Goal: Task Accomplishment & Management: Use online tool/utility

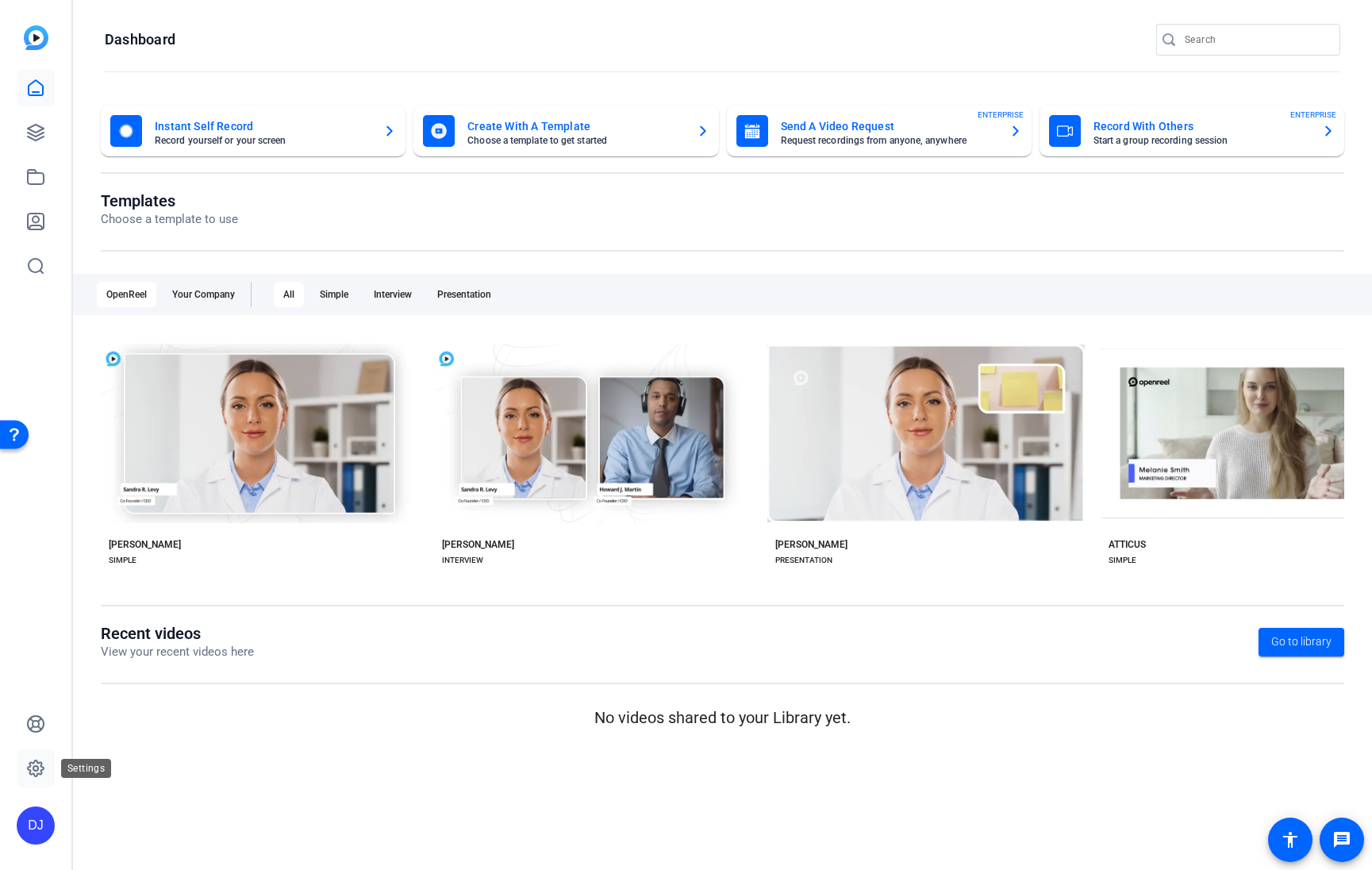
click at [37, 752] on link at bounding box center [35, 768] width 38 height 38
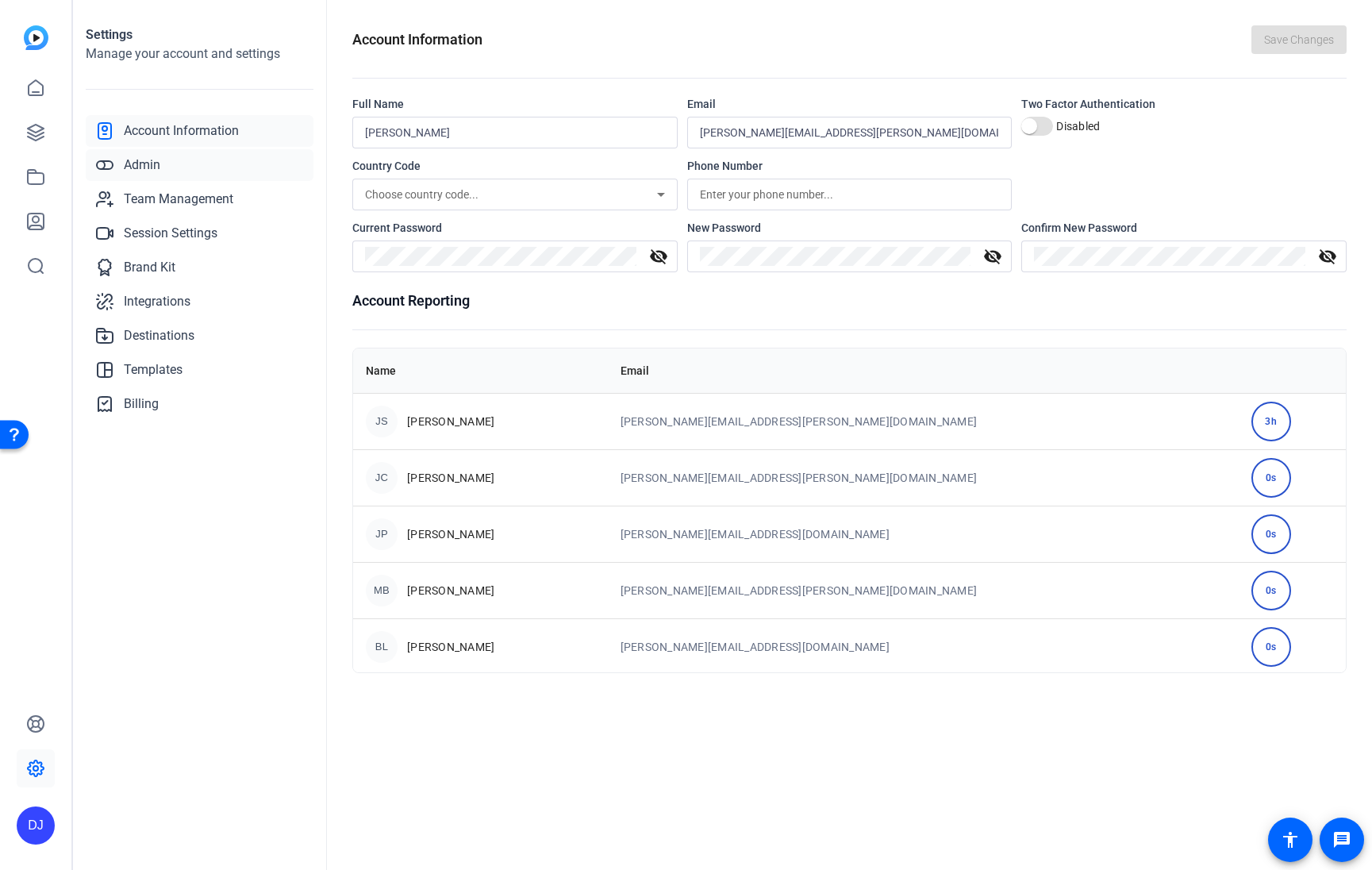
click at [147, 159] on span "Admin" at bounding box center [142, 165] width 37 height 19
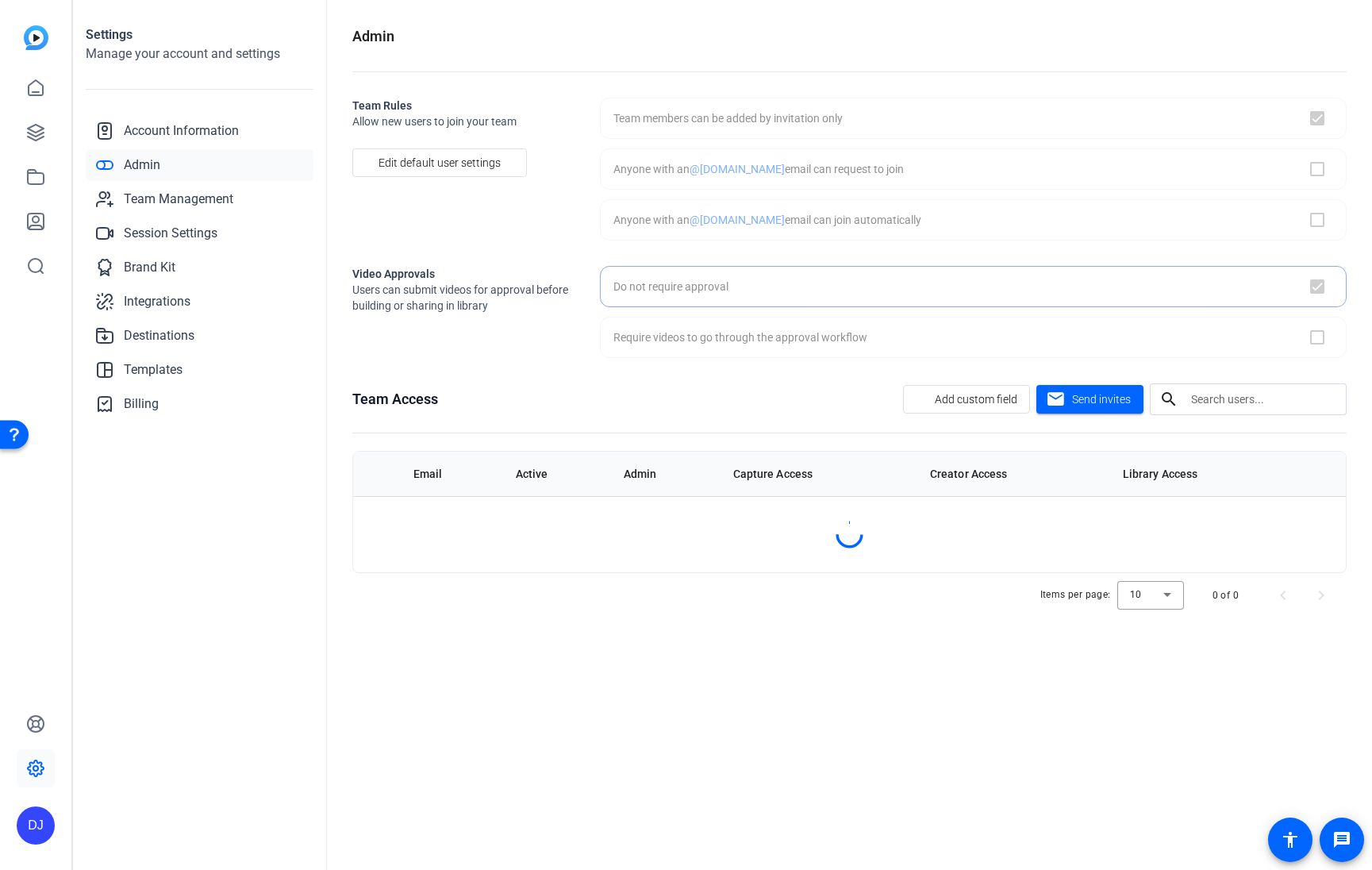
checkbox input "true"
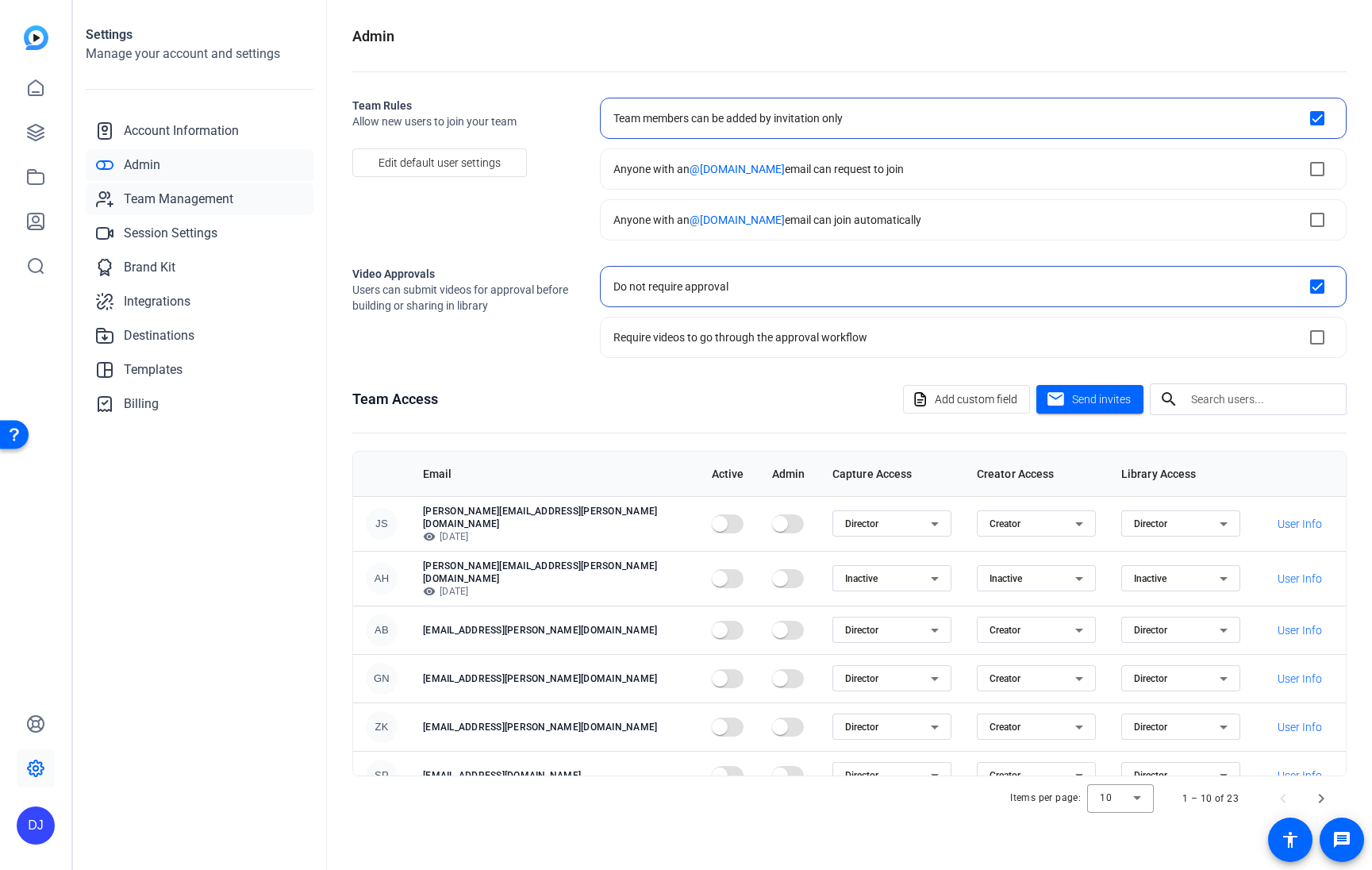
click at [166, 192] on span "Team Management" at bounding box center [178, 199] width 110 height 19
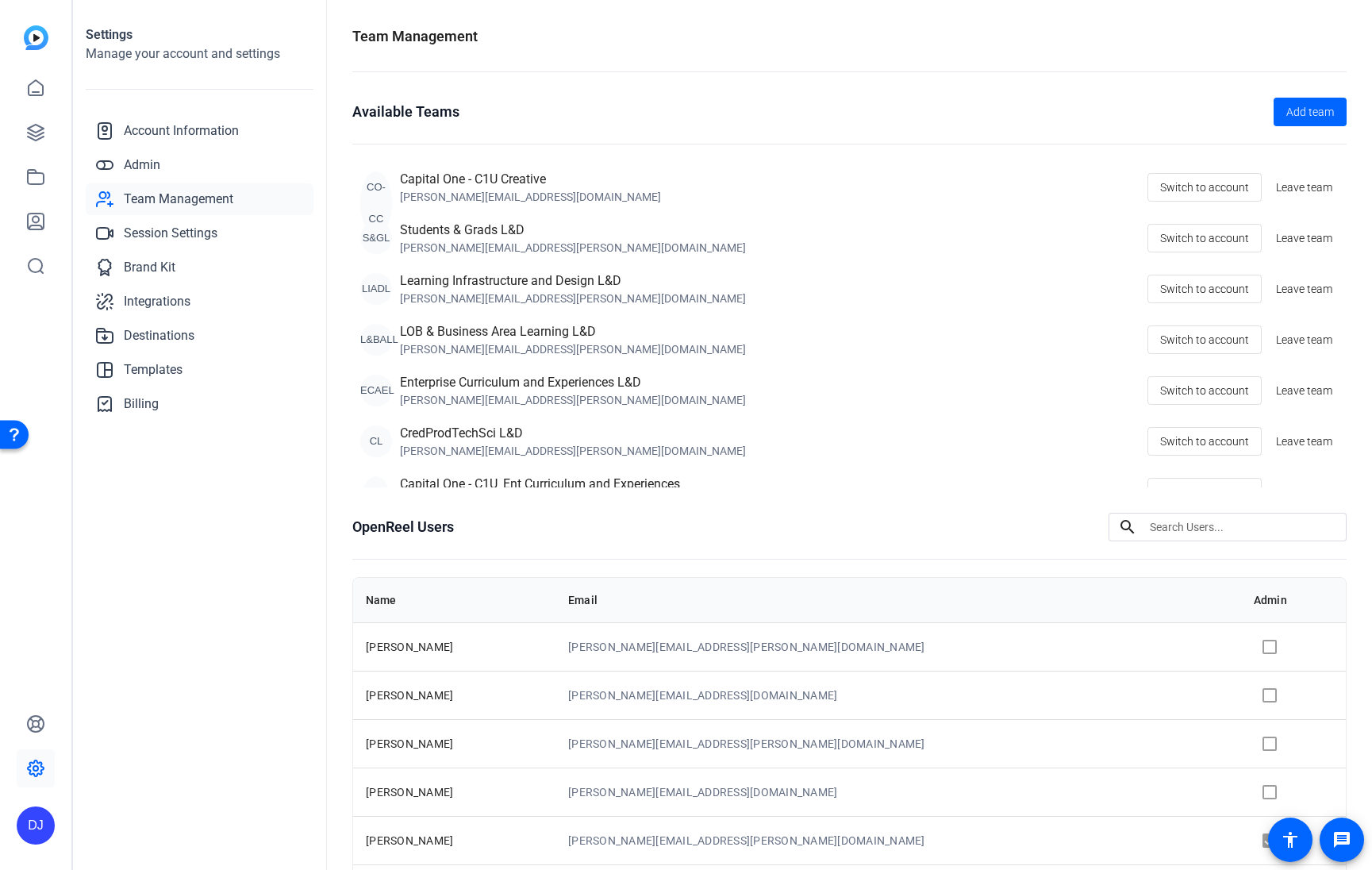
click at [471, 184] on div "Capital One - C1U Creative" at bounding box center [530, 179] width 261 height 19
click at [1190, 188] on span "Switch to account" at bounding box center [1204, 187] width 88 height 30
click at [30, 135] on icon at bounding box center [35, 132] width 16 height 16
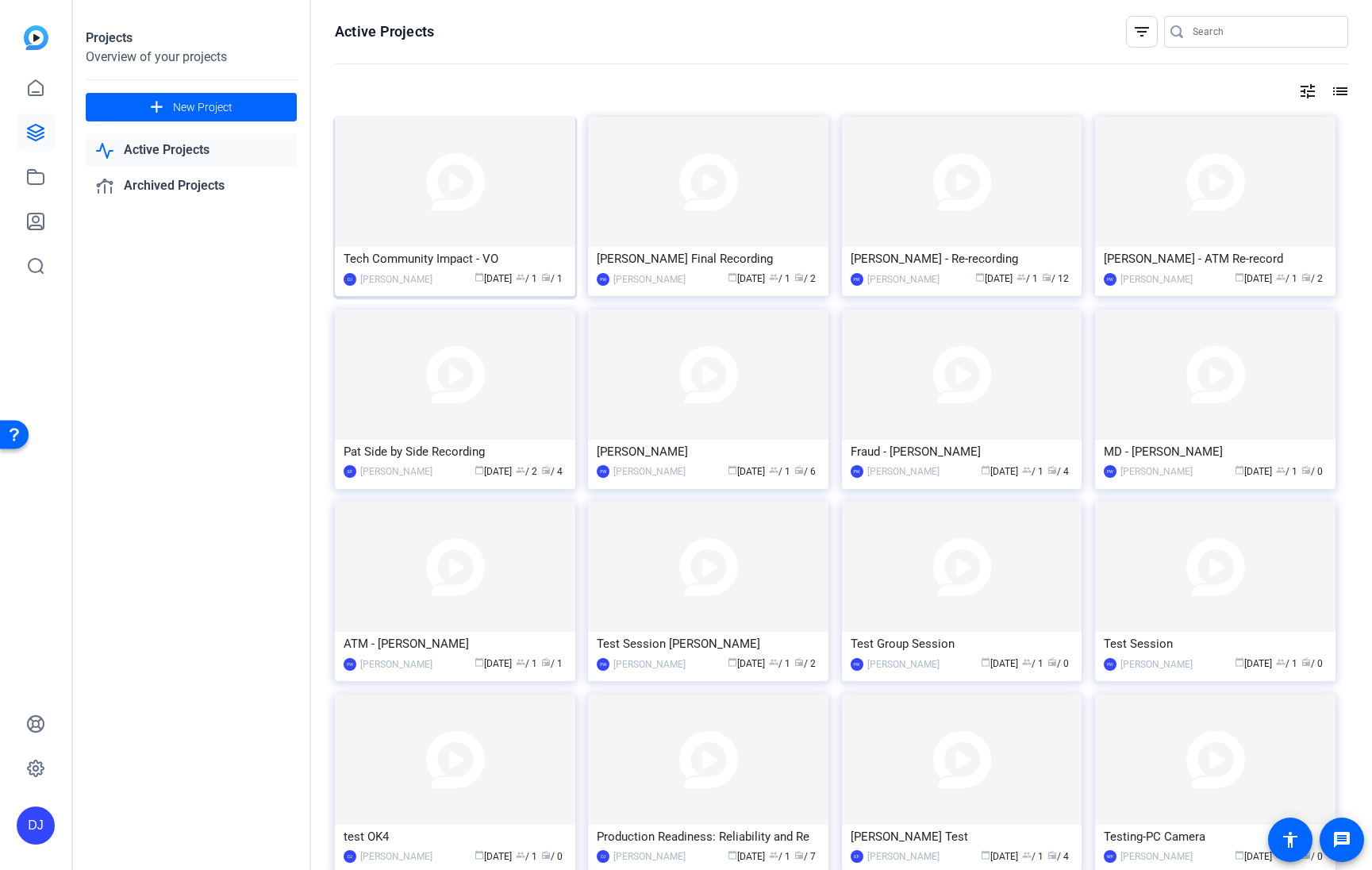
click at [440, 273] on div "calendar_today Aug 12 group / 1 radio / 1" at bounding box center [503, 279] width 126 height 17
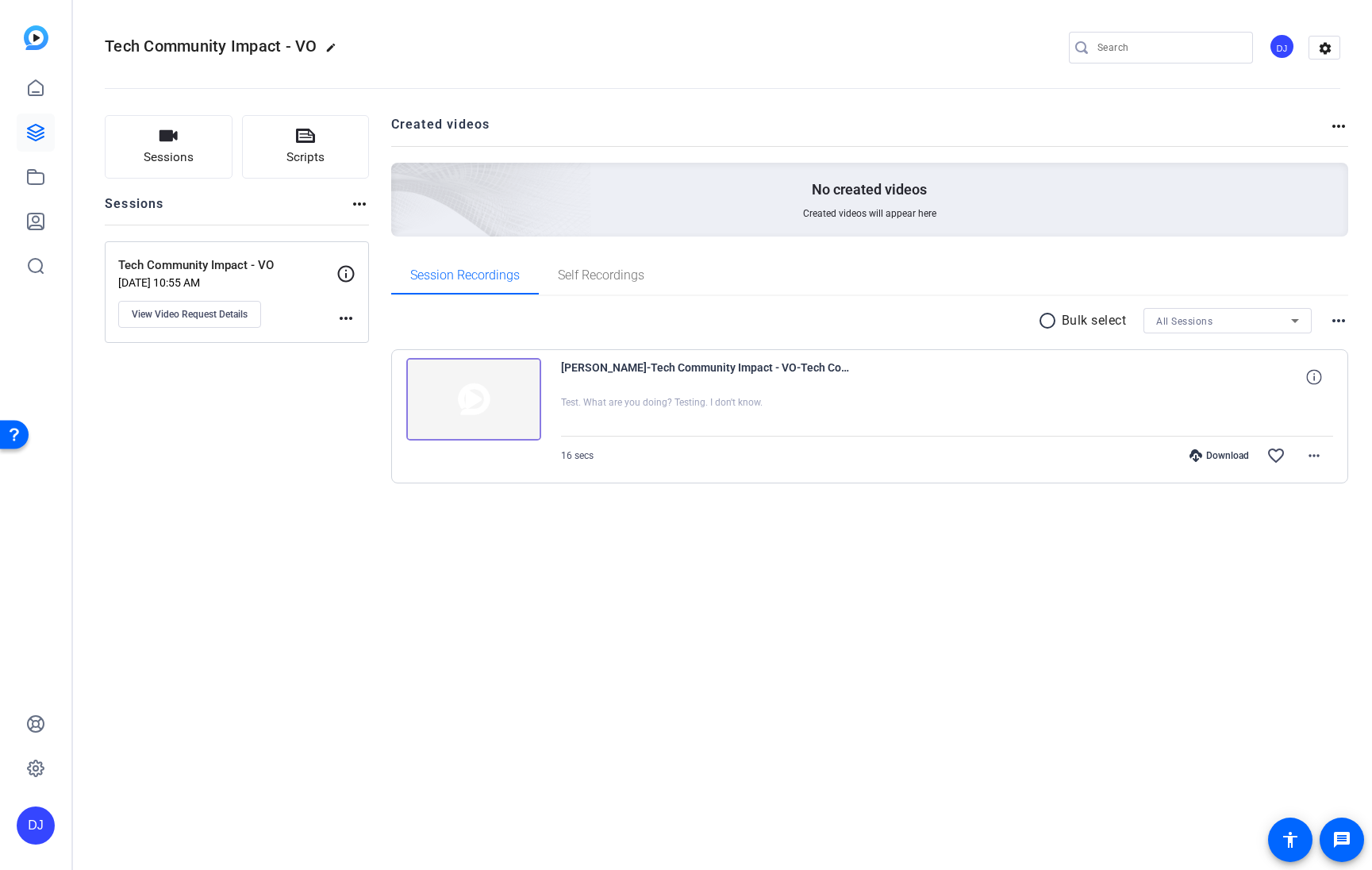
click at [343, 318] on mat-icon "more_horiz" at bounding box center [346, 318] width 19 height 19
click at [348, 274] on div at bounding box center [686, 435] width 1372 height 870
click at [193, 313] on span "View Video Request Details" at bounding box center [190, 314] width 116 height 13
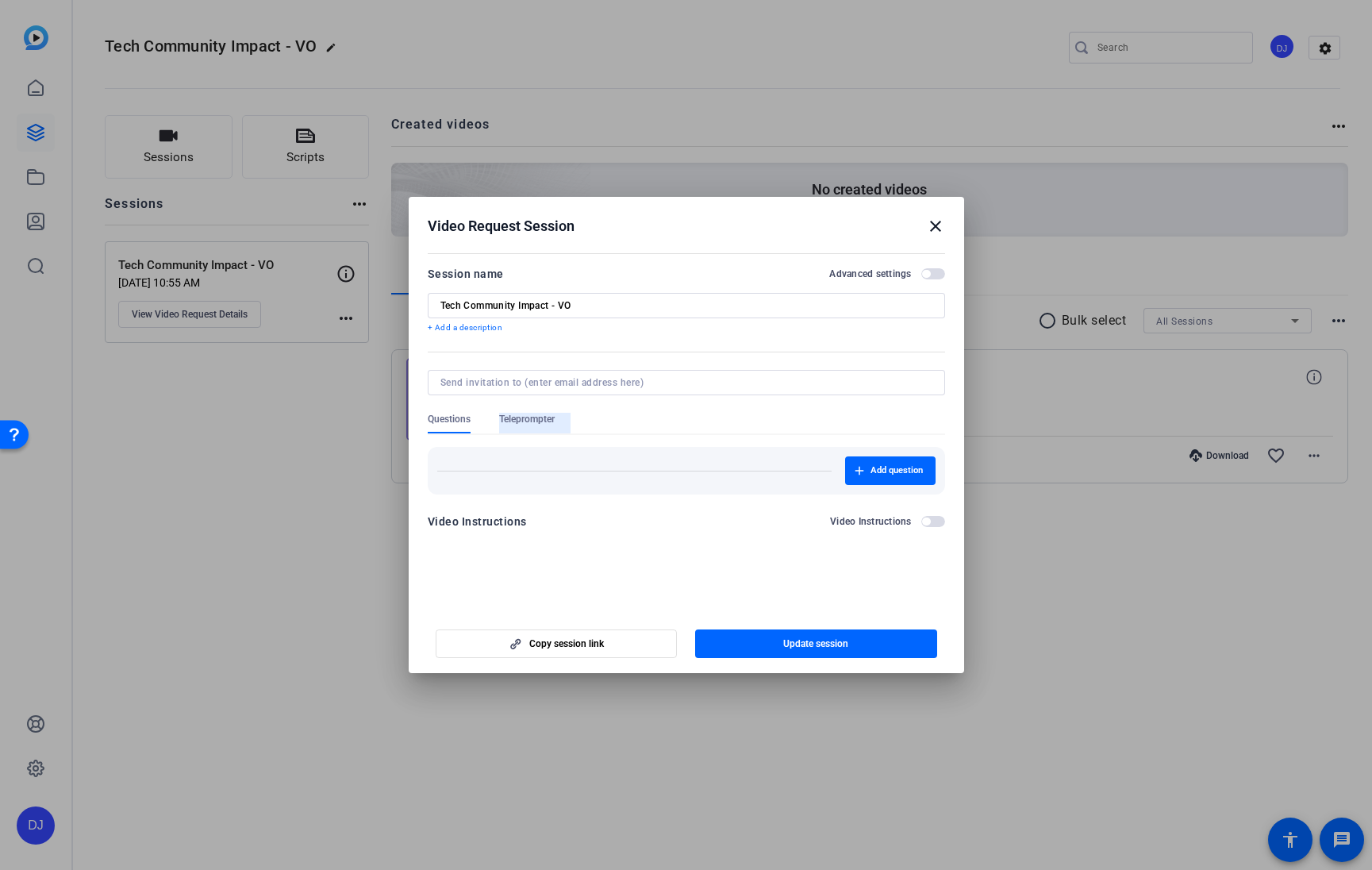
click at [542, 423] on span "Teleprompter" at bounding box center [527, 419] width 55 height 13
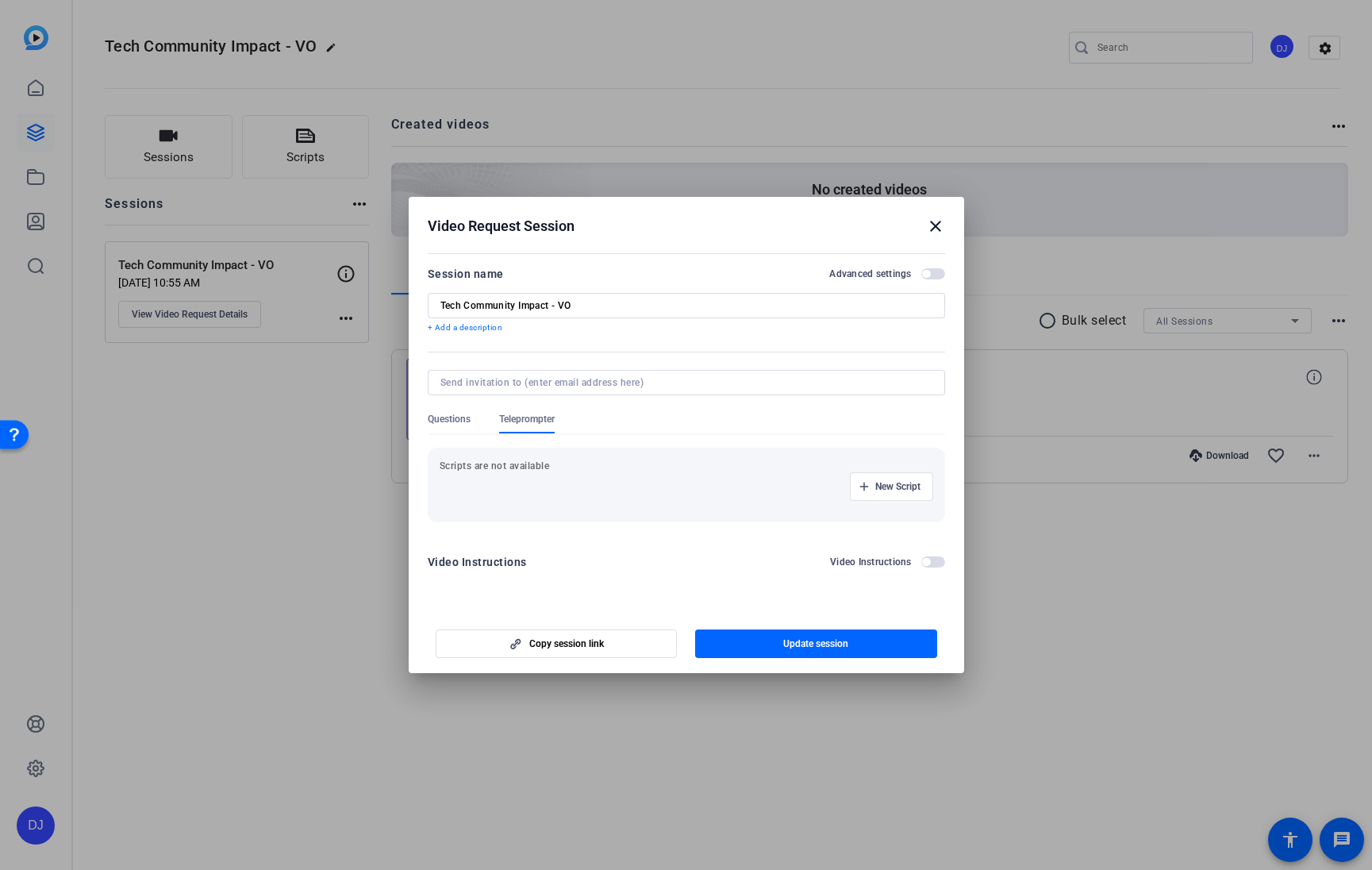
click at [550, 466] on p "Scripts are not available" at bounding box center [686, 466] width 494 height 13
click at [872, 488] on span "button" at bounding box center [891, 486] width 82 height 38
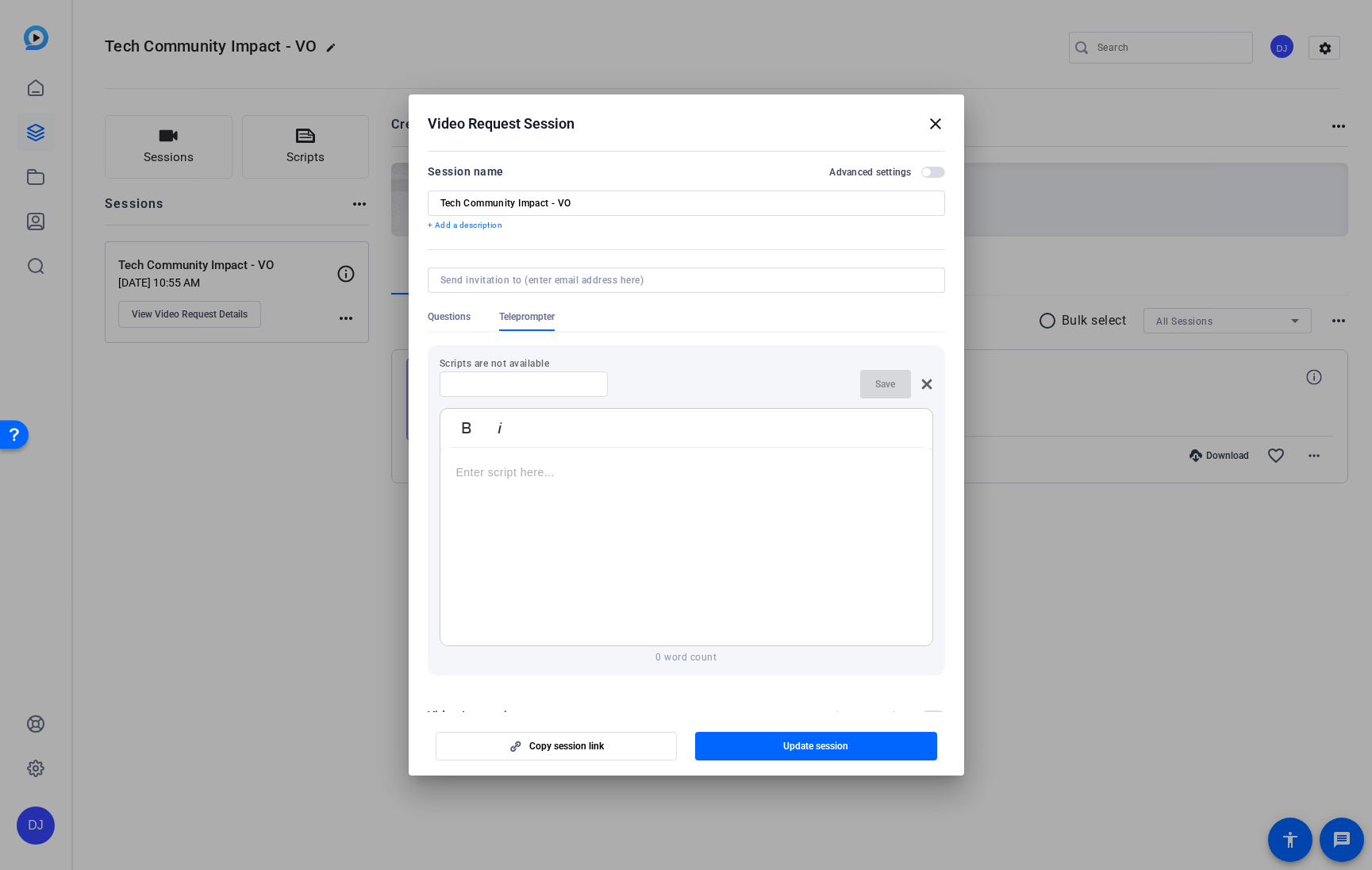
click at [862, 471] on p at bounding box center [686, 472] width 460 height 18
click at [607, 526] on div at bounding box center [686, 547] width 492 height 198
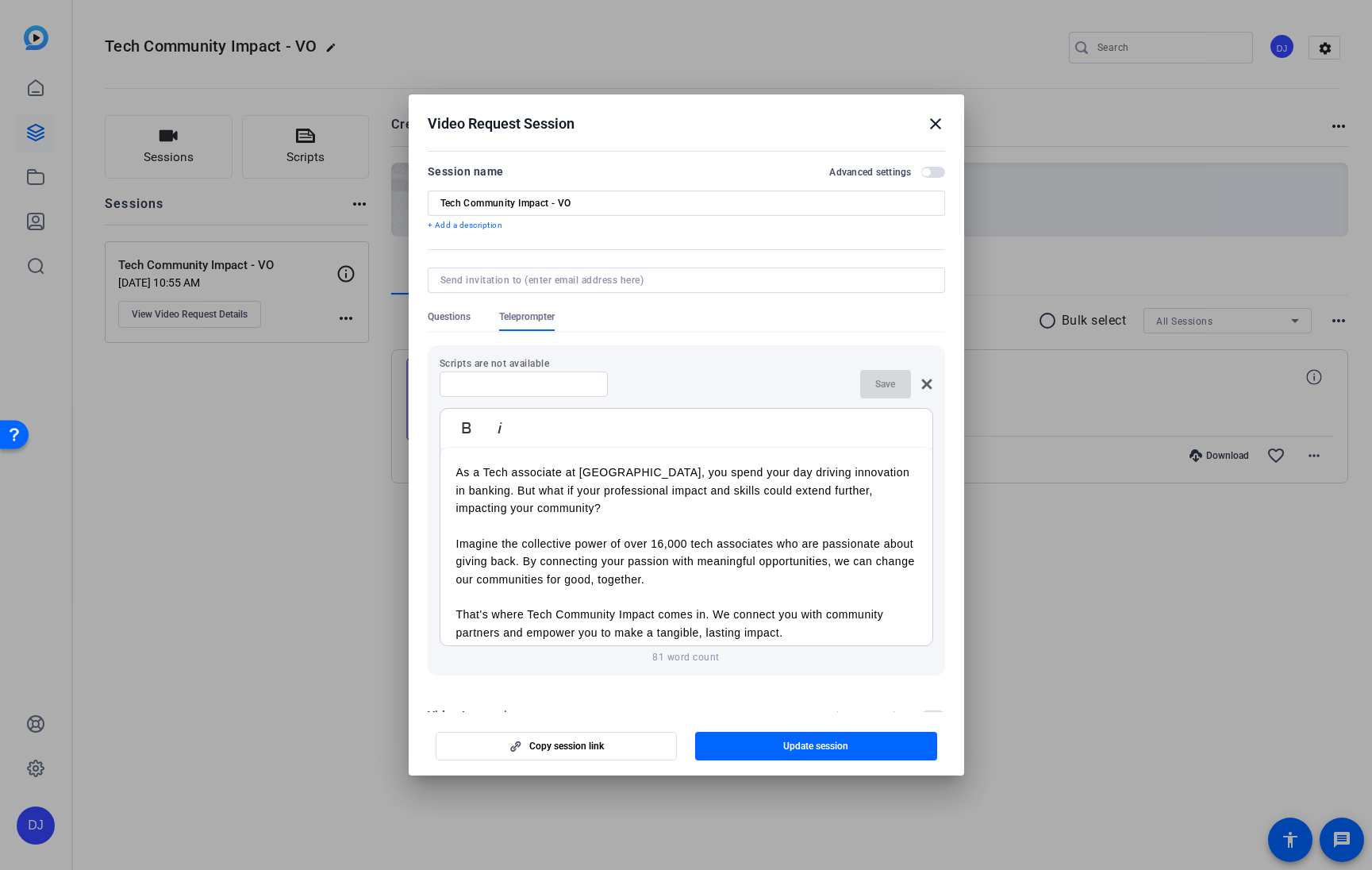
click at [488, 392] on div at bounding box center [523, 384] width 143 height 26
click at [489, 383] on input at bounding box center [523, 384] width 143 height 13
paste input "TCI Animation Script - 9/1"
drag, startPoint x: 549, startPoint y: 385, endPoint x: 589, endPoint y: 385, distance: 40.0
click at [589, 385] on input "TCI Animation Script - 9/1" at bounding box center [523, 384] width 143 height 13
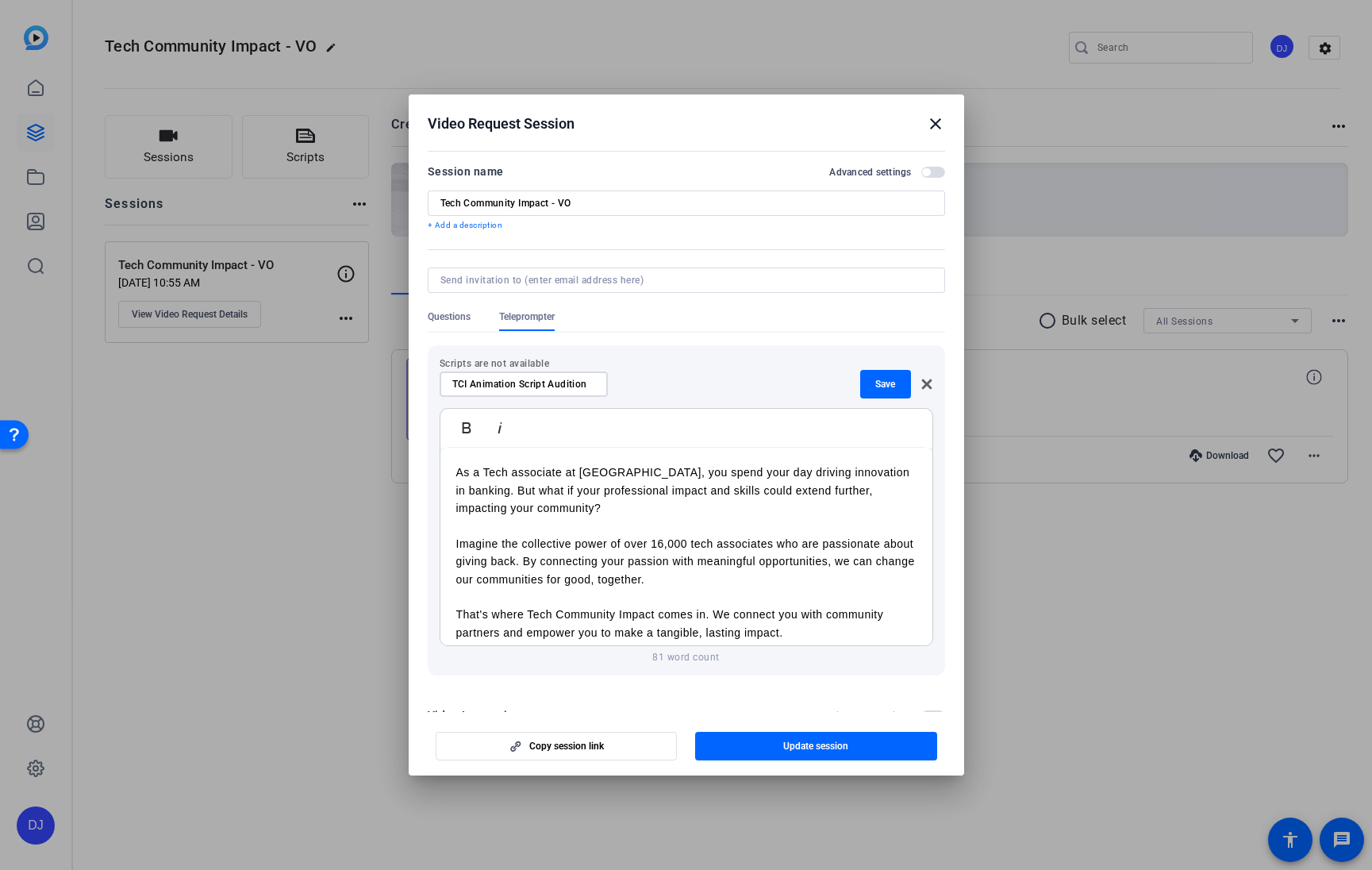
type input "TCI Animation Script Audition"
click at [676, 534] on p at bounding box center [686, 525] width 460 height 18
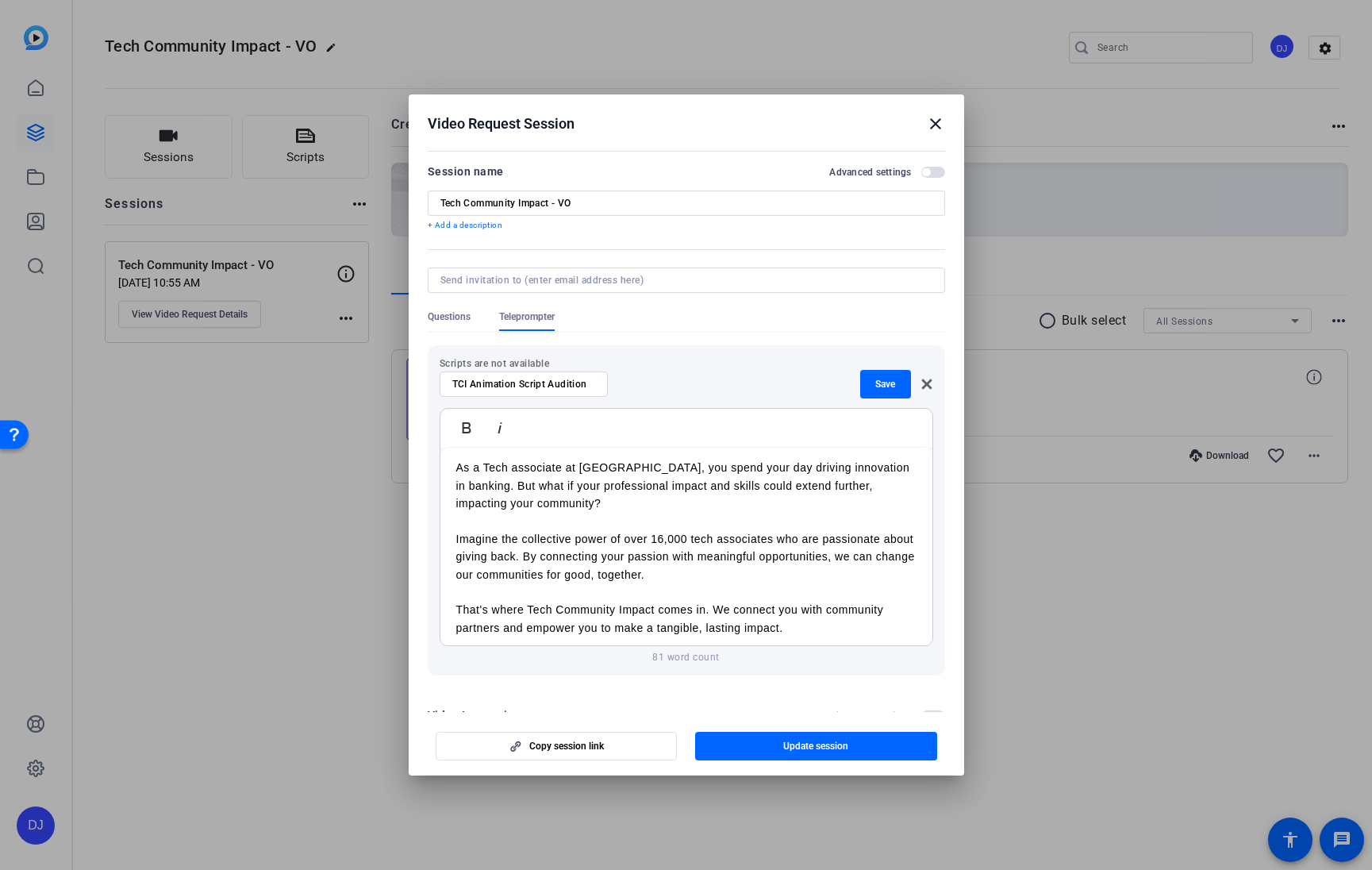
scroll to position [11, 0]
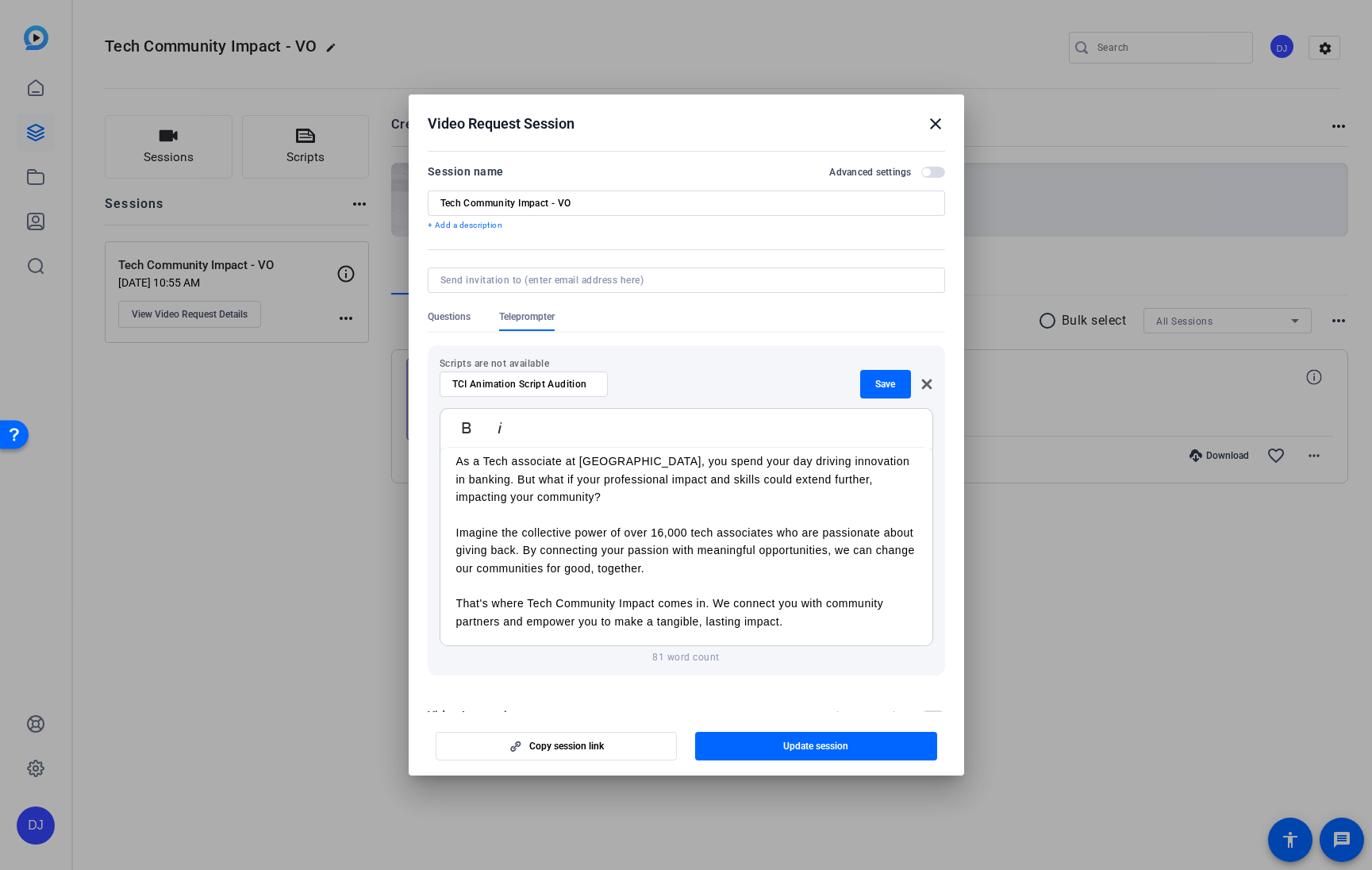
click at [676, 585] on p at bounding box center [686, 585] width 460 height 18
click at [883, 385] on span "Save" at bounding box center [885, 384] width 20 height 13
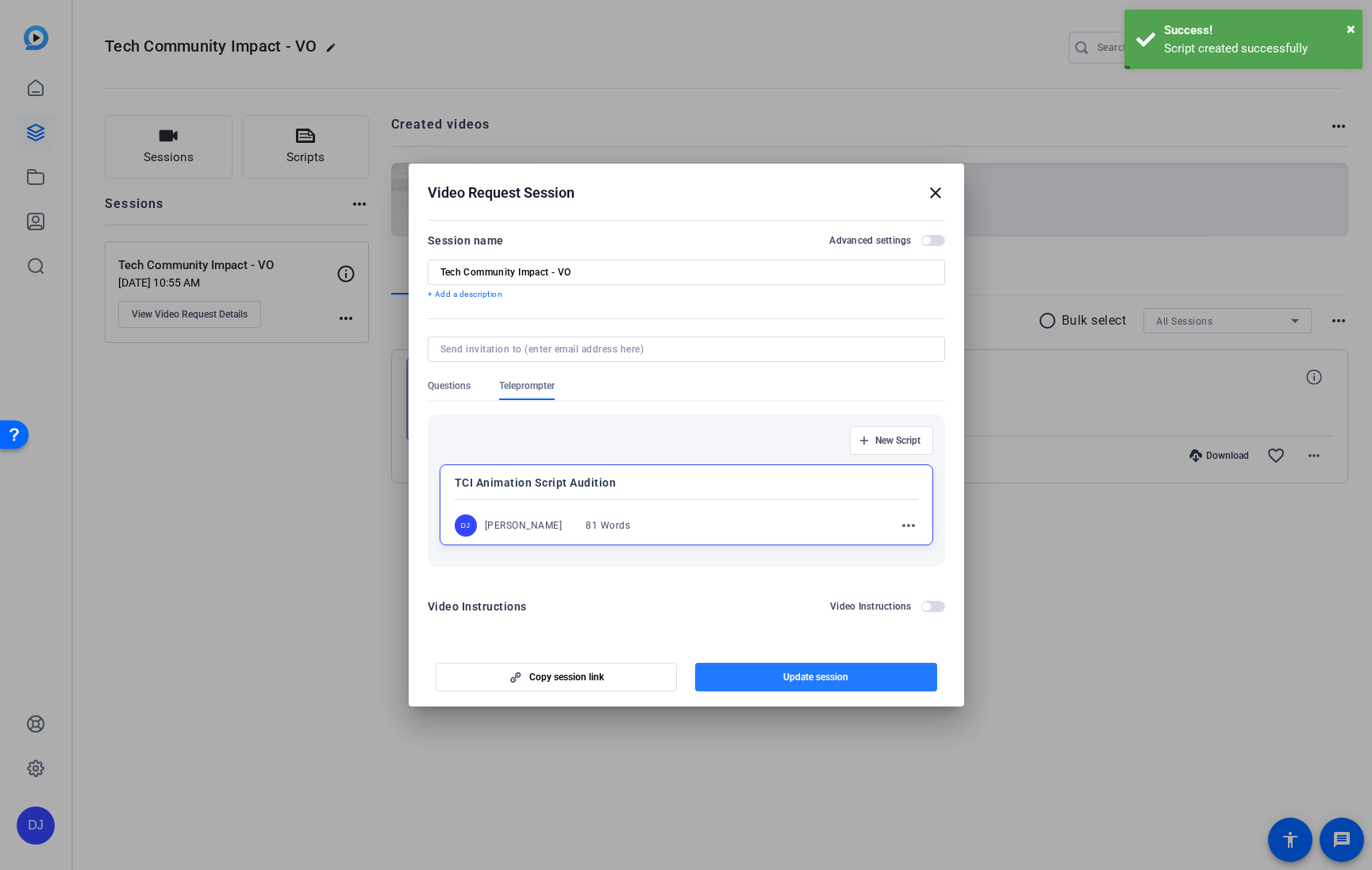
click at [859, 682] on span "button" at bounding box center [815, 676] width 242 height 38
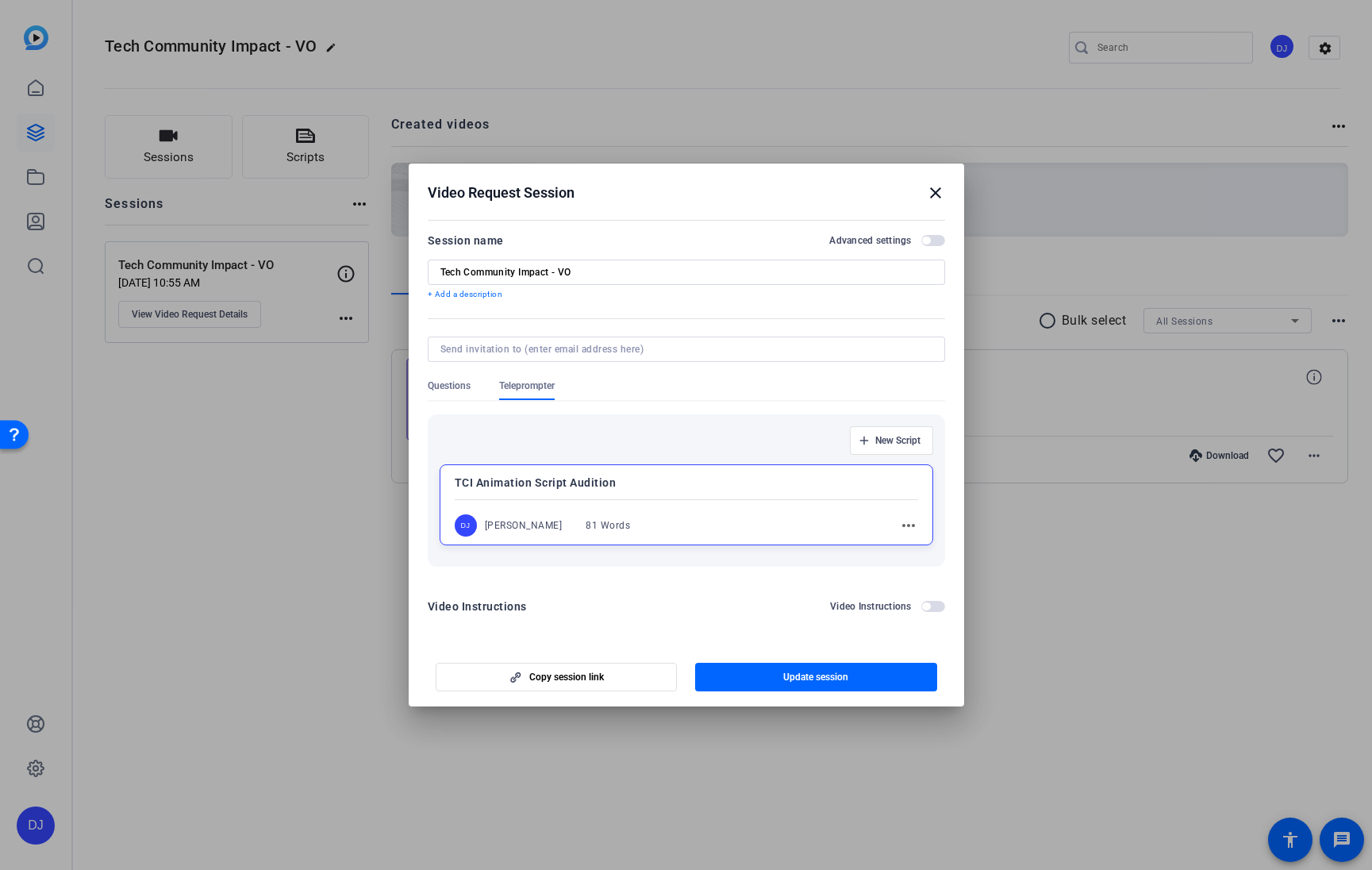
click at [934, 194] on mat-icon "close" at bounding box center [935, 193] width 19 height 19
